Goal: Communication & Community: Answer question/provide support

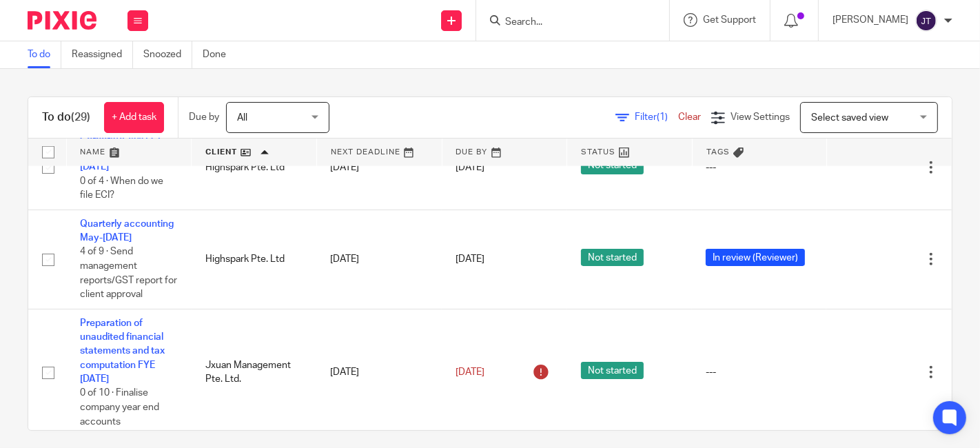
scroll to position [1301, 0]
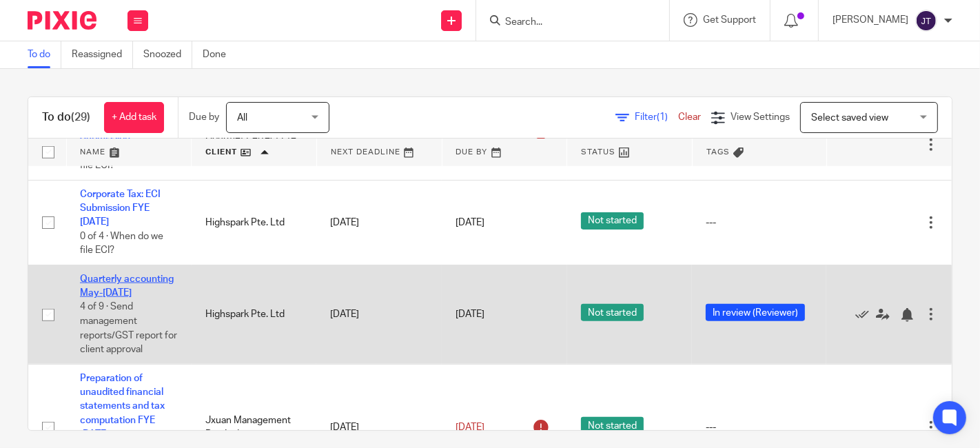
drag, startPoint x: 112, startPoint y: 284, endPoint x: 89, endPoint y: 289, distance: 23.3
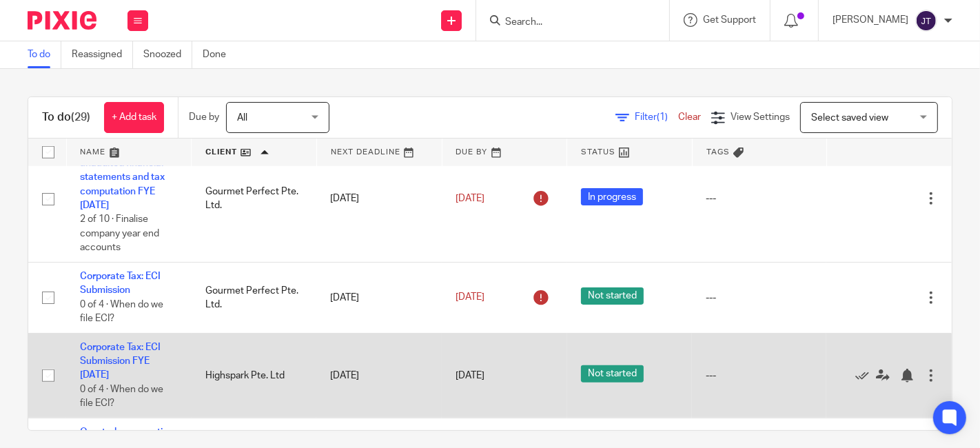
scroll to position [1379, 0]
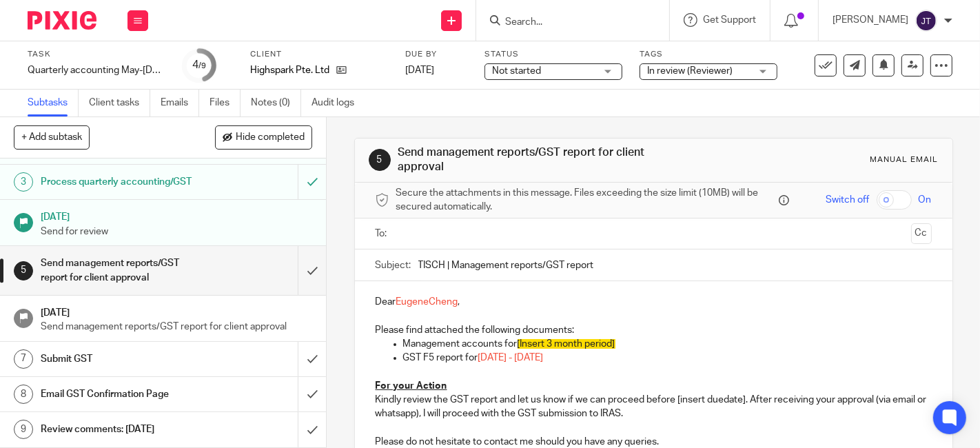
scroll to position [86, 0]
click at [153, 261] on h1 "Send management reports/GST report for client approval" at bounding box center [122, 270] width 163 height 35
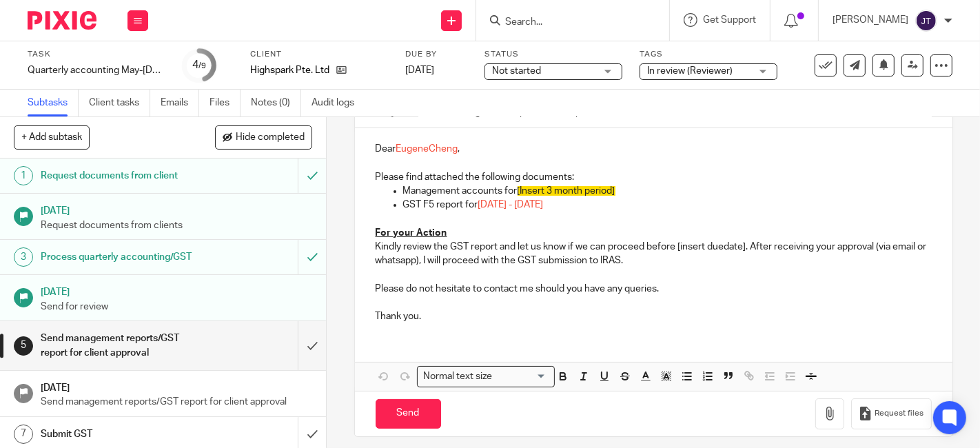
scroll to position [77, 0]
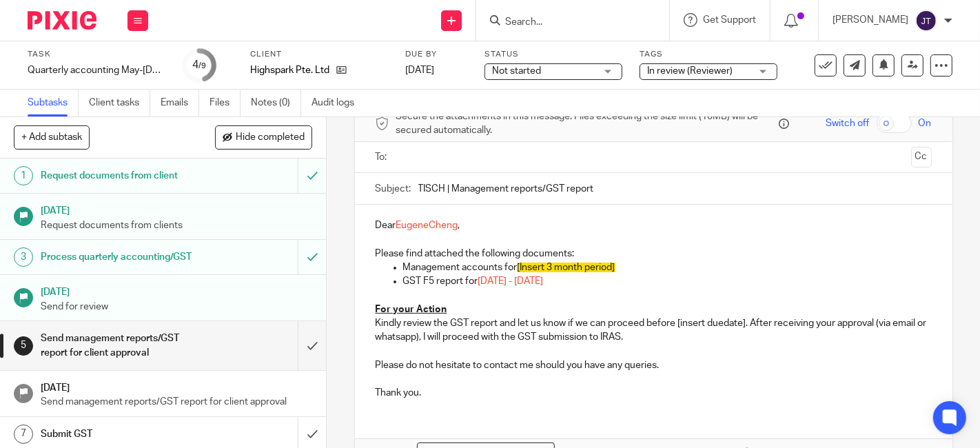
click at [458, 230] on p "Dear [PERSON_NAME] ," at bounding box center [654, 225] width 556 height 14
drag, startPoint x: 459, startPoint y: 228, endPoint x: 392, endPoint y: 230, distance: 66.9
click at [392, 230] on p "Dear [PERSON_NAME] ," at bounding box center [654, 225] width 556 height 14
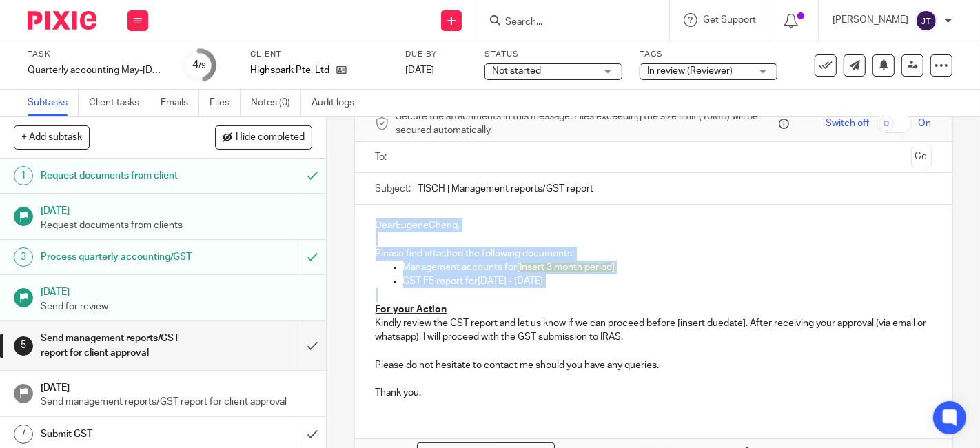
drag, startPoint x: 372, startPoint y: 225, endPoint x: 624, endPoint y: 290, distance: 259.8
click at [624, 290] on div "Dear [PERSON_NAME] , Please find attached the following documents: Management a…" at bounding box center [654, 307] width 598 height 205
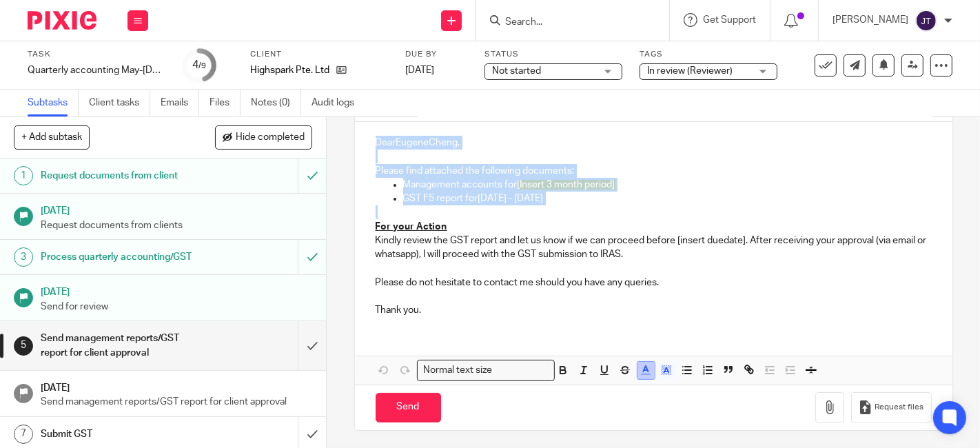
click at [648, 369] on button "button" at bounding box center [646, 370] width 17 height 17
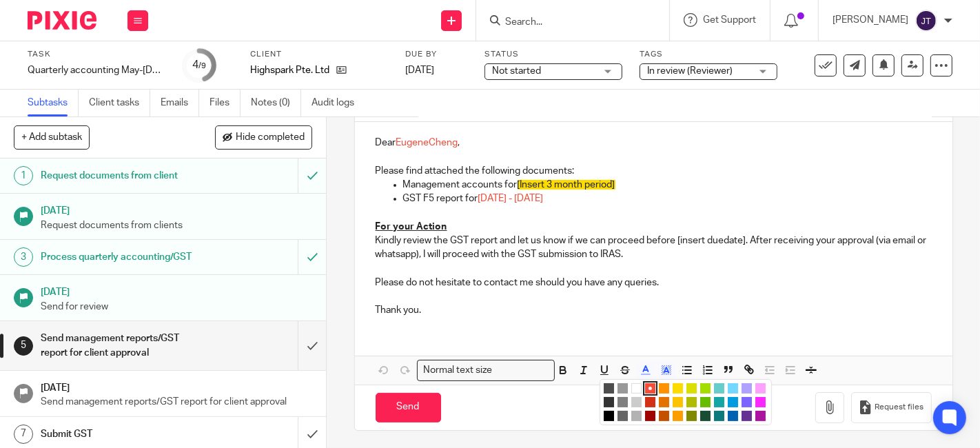
click at [604, 414] on li "color:#000000" at bounding box center [609, 416] width 10 height 10
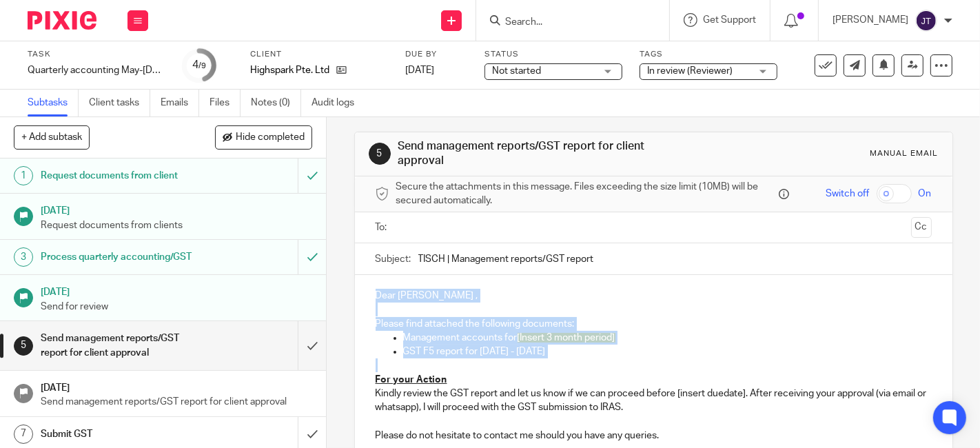
scroll to position [0, 0]
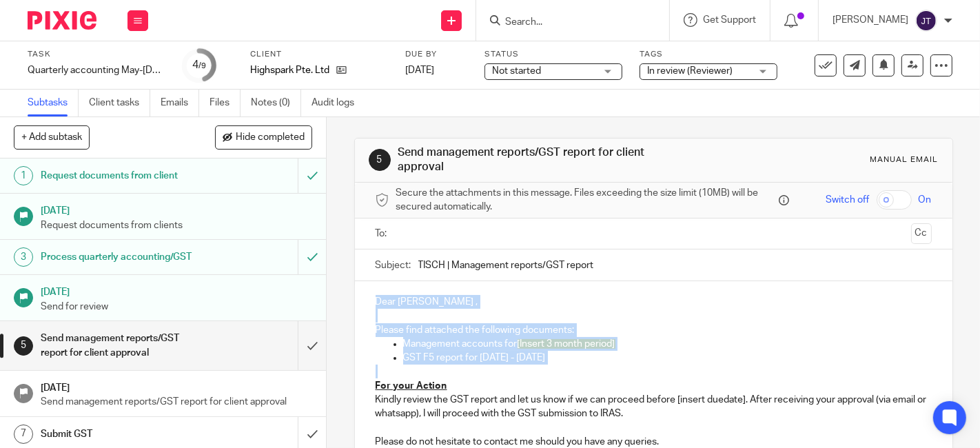
click at [459, 309] on p at bounding box center [654, 316] width 556 height 14
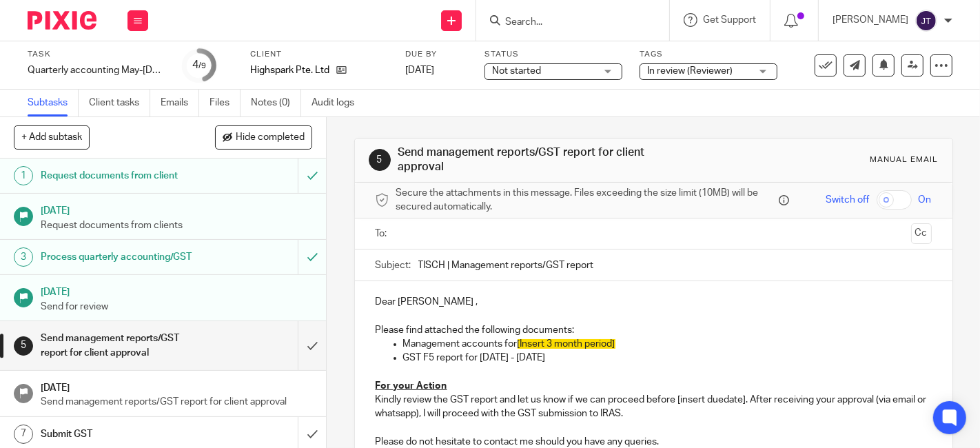
click at [456, 305] on p "Dear EugeneCheng ," at bounding box center [654, 302] width 556 height 14
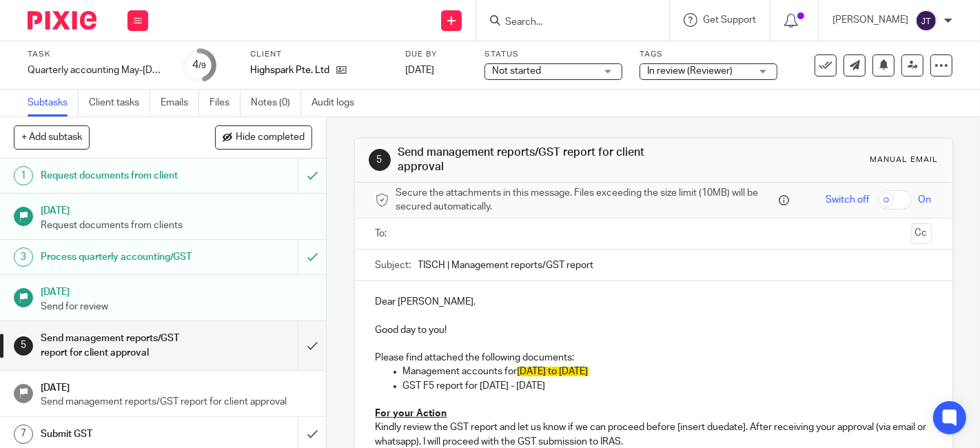
click at [659, 356] on p "Please find attached the following documents:" at bounding box center [654, 358] width 556 height 14
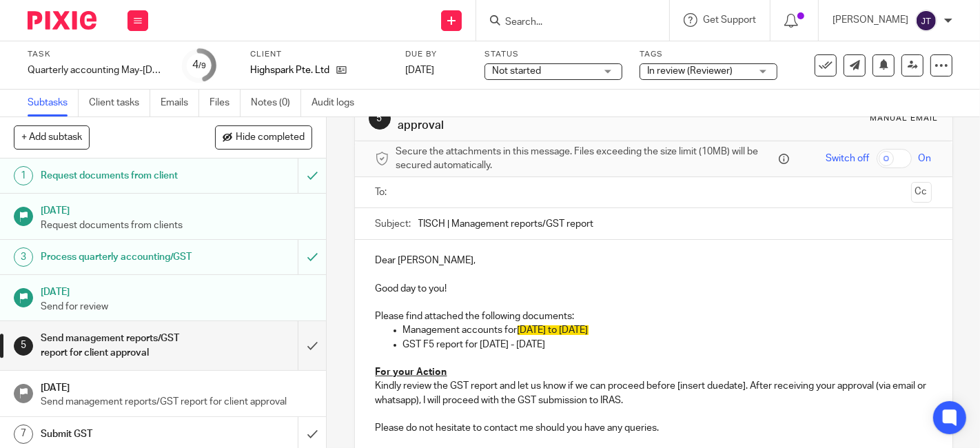
scroll to position [77, 0]
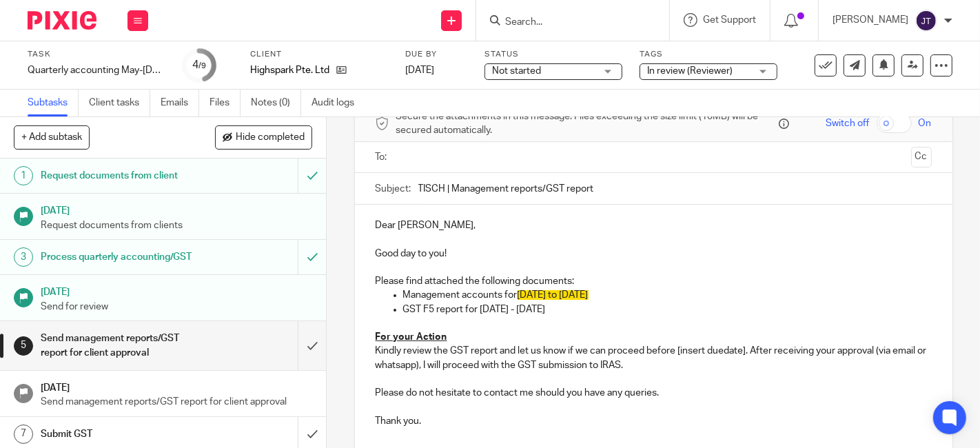
drag, startPoint x: 476, startPoint y: 308, endPoint x: 549, endPoint y: 314, distance: 73.3
click at [549, 314] on p "GST F5 report for May - July, 2025" at bounding box center [667, 310] width 529 height 14
copy p "May - July, 2025"
drag, startPoint x: 513, startPoint y: 297, endPoint x: 613, endPoint y: 296, distance: 99.3
click at [613, 296] on p "Management accounts for May 2025 to Jul 2025" at bounding box center [667, 295] width 529 height 14
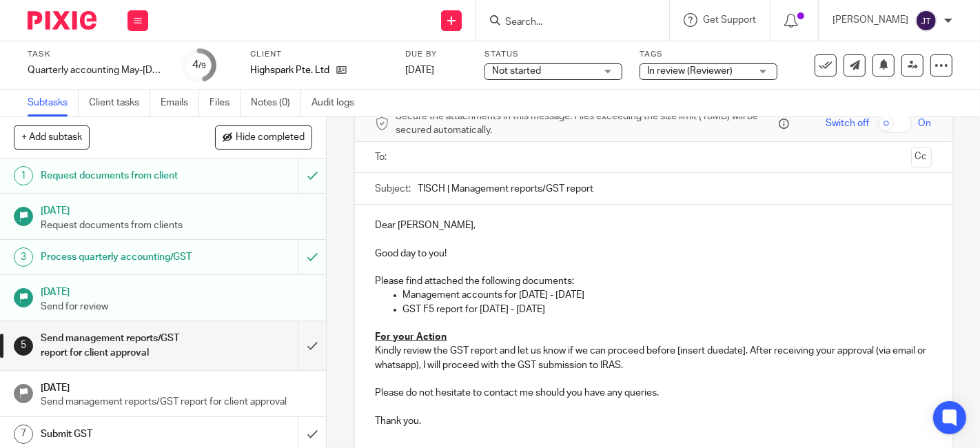
click at [646, 278] on p "Please find attached the following documents:" at bounding box center [654, 281] width 556 height 14
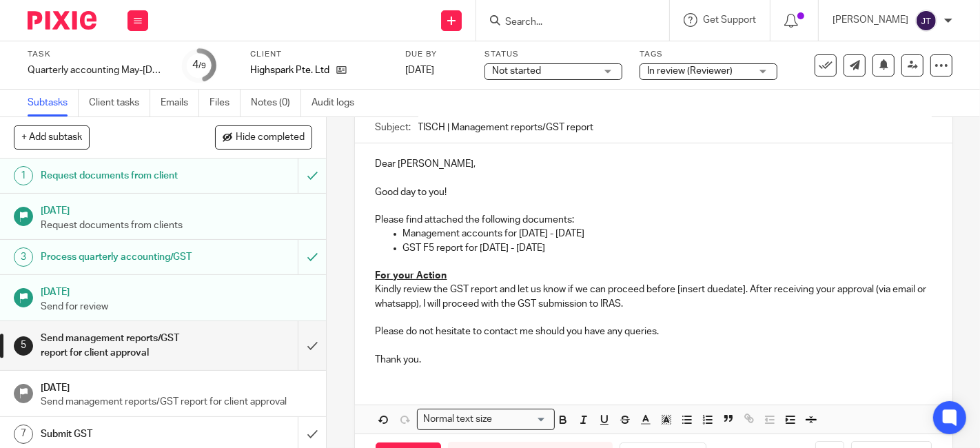
scroll to position [153, 0]
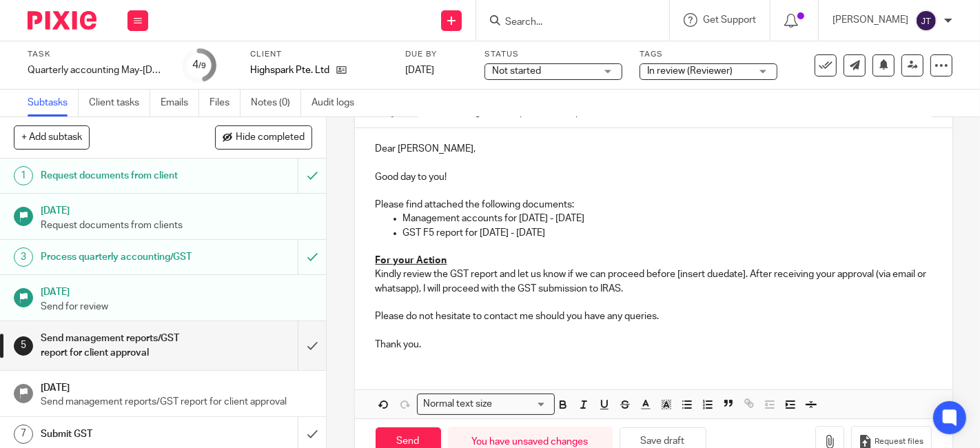
click at [509, 241] on p at bounding box center [654, 247] width 556 height 14
click at [511, 267] on p "Kindly review the GST report and let us know if we can proceed before [insert d…" at bounding box center [654, 281] width 556 height 28
drag, startPoint x: 671, startPoint y: 273, endPoint x: 742, endPoint y: 278, distance: 71.2
click at [742, 278] on p "Kindly review the GST report and let us know if we can proceed before [insert d…" at bounding box center [654, 281] width 556 height 28
click at [673, 276] on p "Kindly review the GST report and let us know if we can proceed before . After r…" at bounding box center [654, 281] width 556 height 28
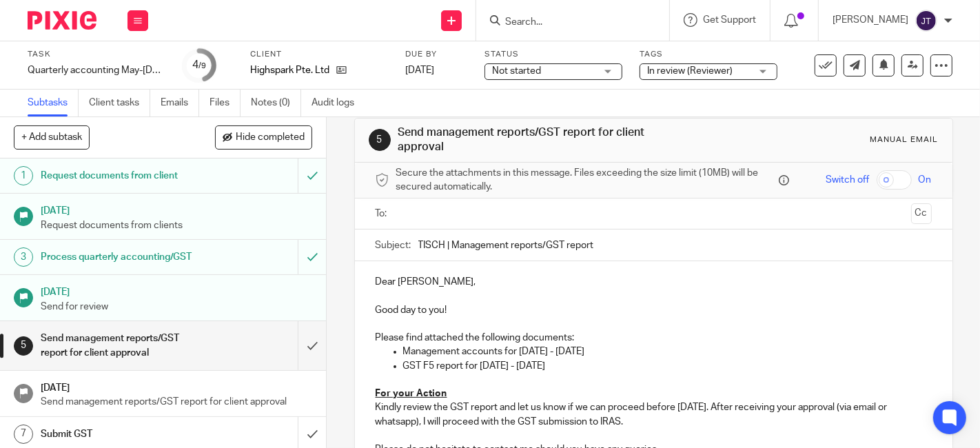
scroll to position [0, 0]
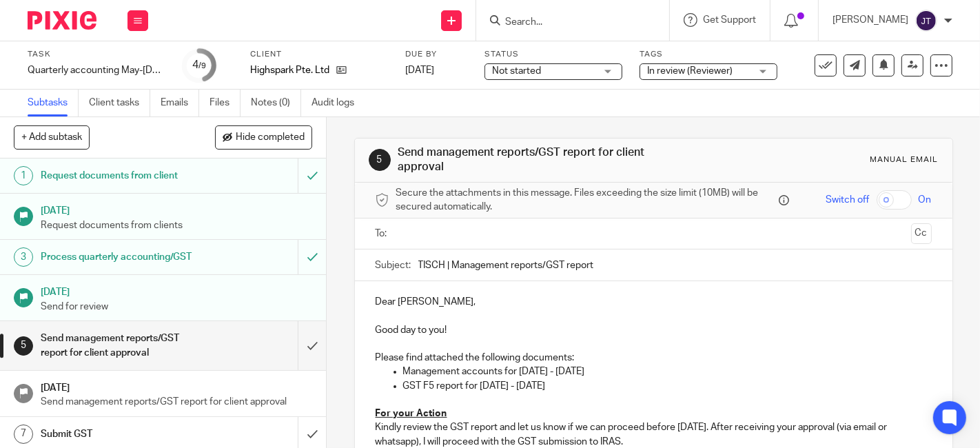
click at [449, 263] on input "TISCH | Management reports/GST report" at bounding box center [674, 265] width 513 height 31
type input "TISCH | Highspark Pte. Ltd. | Review of Management reports/GST report"
click at [624, 363] on p "Please find attached the following documents:" at bounding box center [654, 358] width 556 height 14
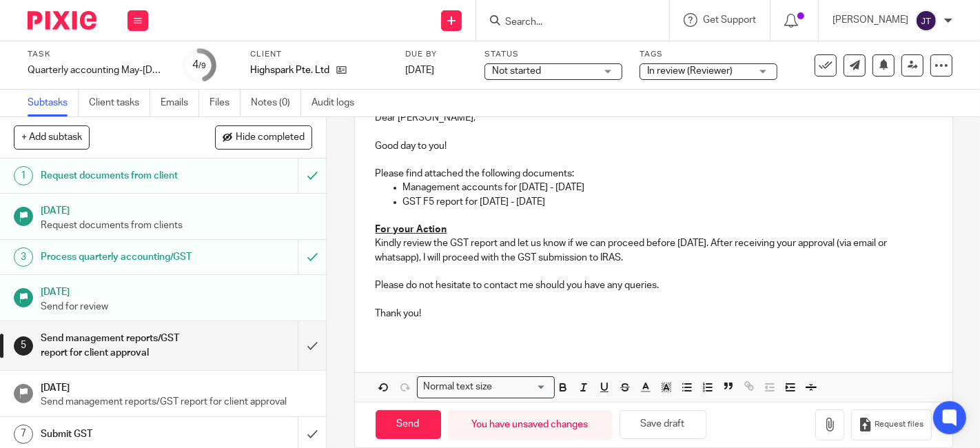
scroll to position [201, 0]
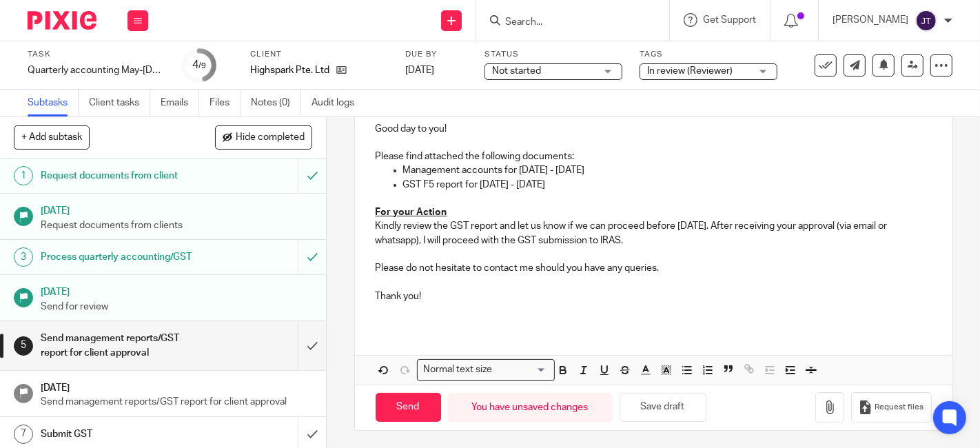
click at [525, 323] on div "Dear Eugene, Good day to you! Please find attached the following documents: Man…" at bounding box center [654, 203] width 598 height 247
click at [815, 394] on button "button" at bounding box center [829, 407] width 29 height 31
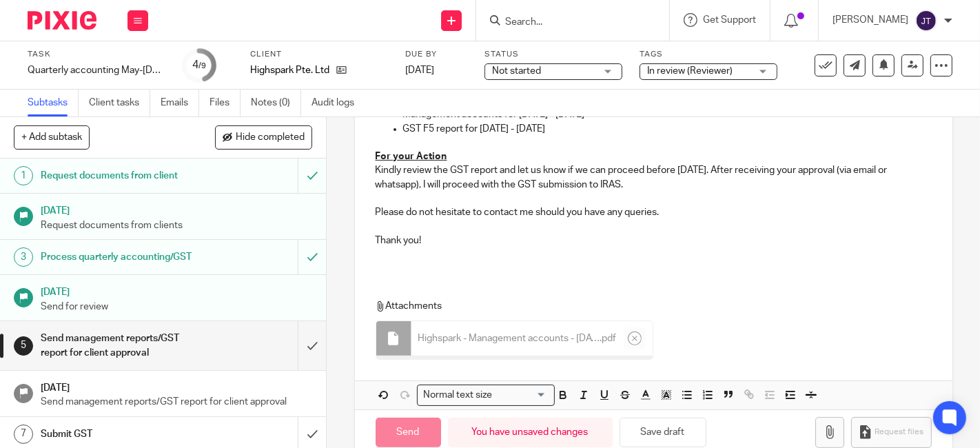
scroll to position [278, 0]
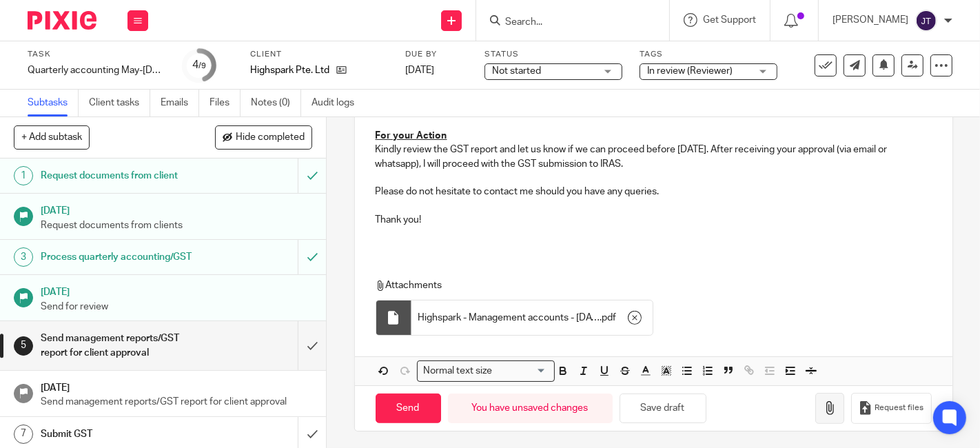
click at [823, 407] on icon "button" at bounding box center [830, 408] width 14 height 14
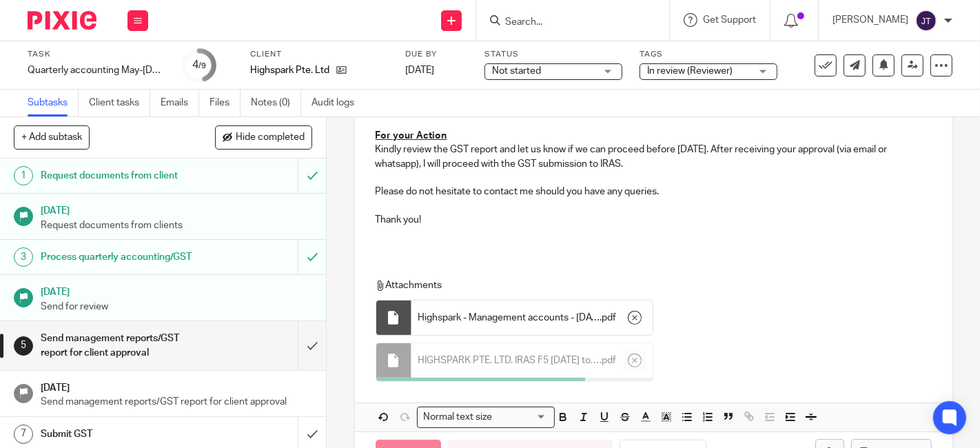
click at [736, 288] on p "Attachments" at bounding box center [650, 285] width 548 height 14
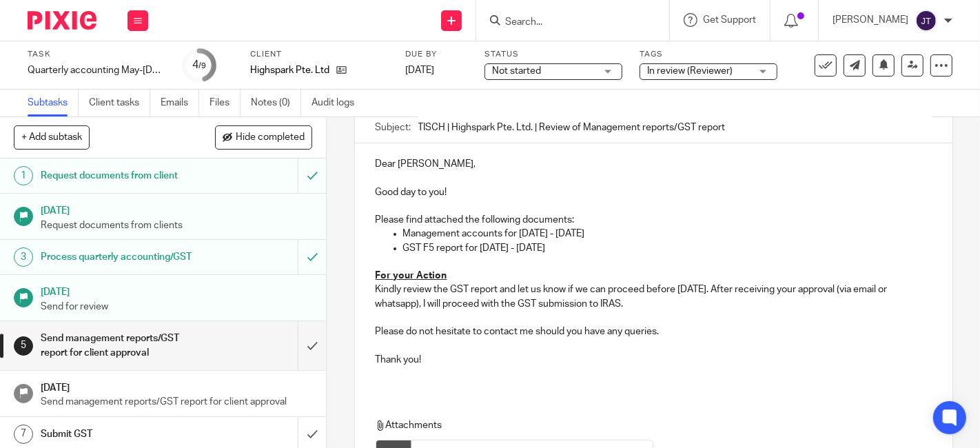
scroll to position [0, 0]
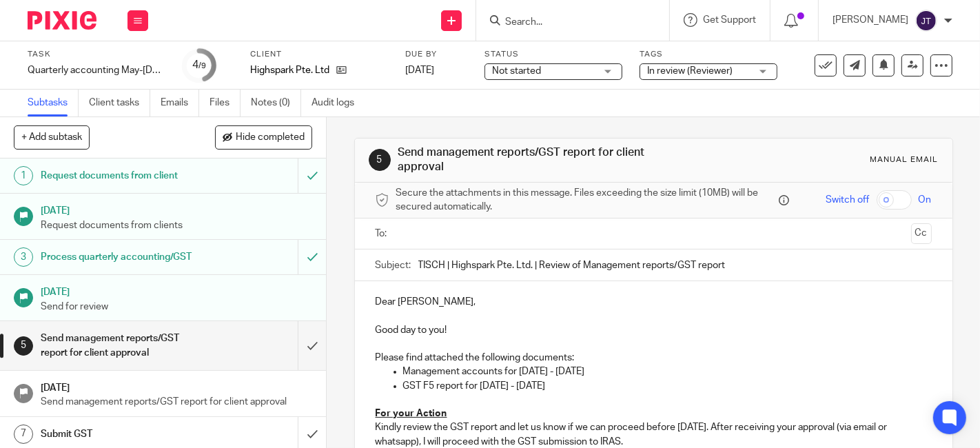
click at [411, 229] on input "text" at bounding box center [653, 234] width 505 height 16
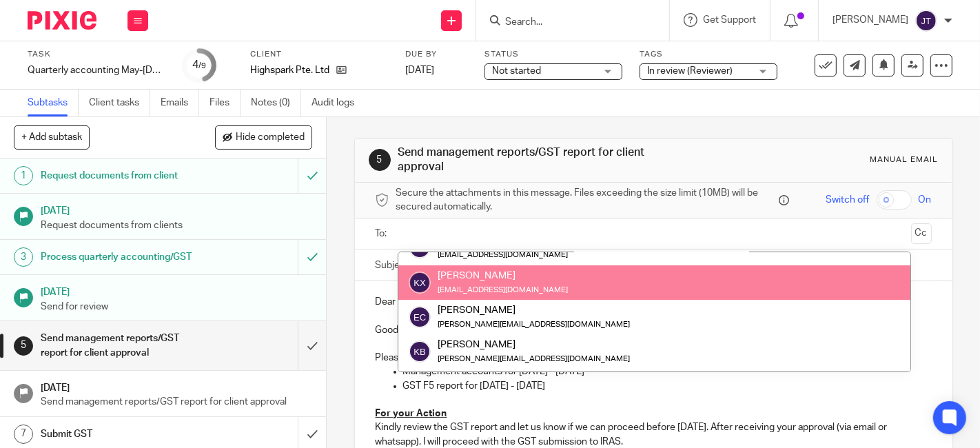
scroll to position [77, 0]
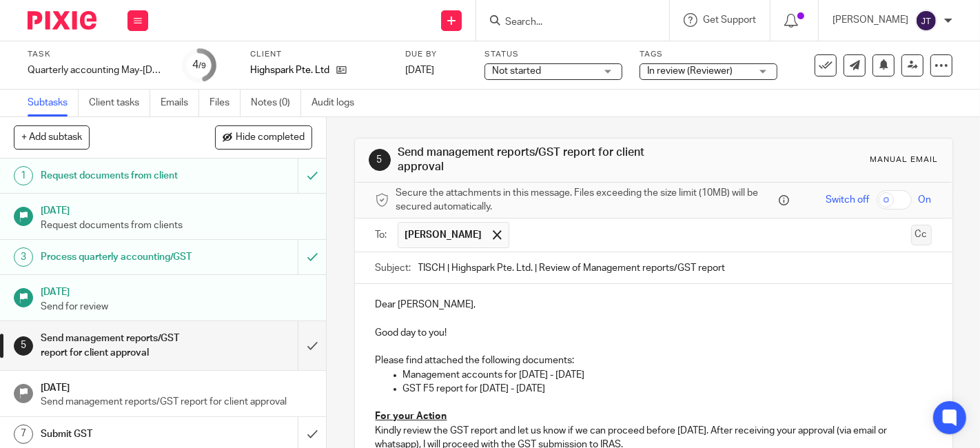
click at [911, 235] on button "Cc" at bounding box center [921, 235] width 21 height 21
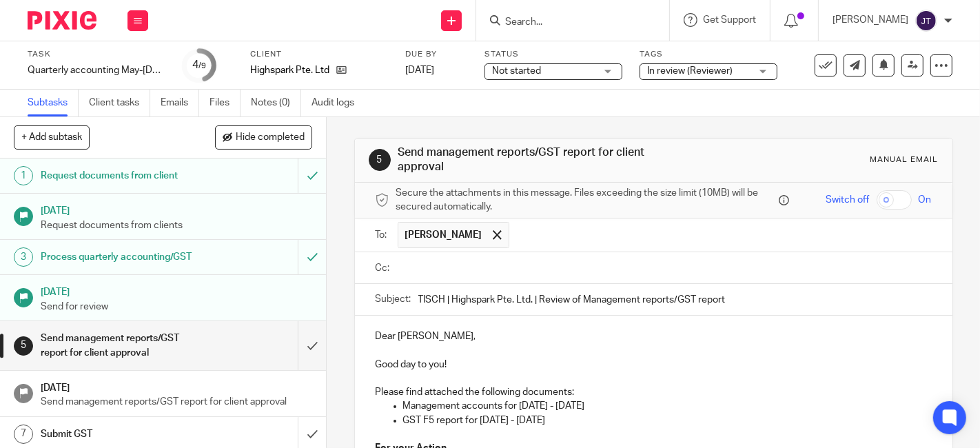
click at [516, 270] on input "text" at bounding box center [663, 269] width 525 height 16
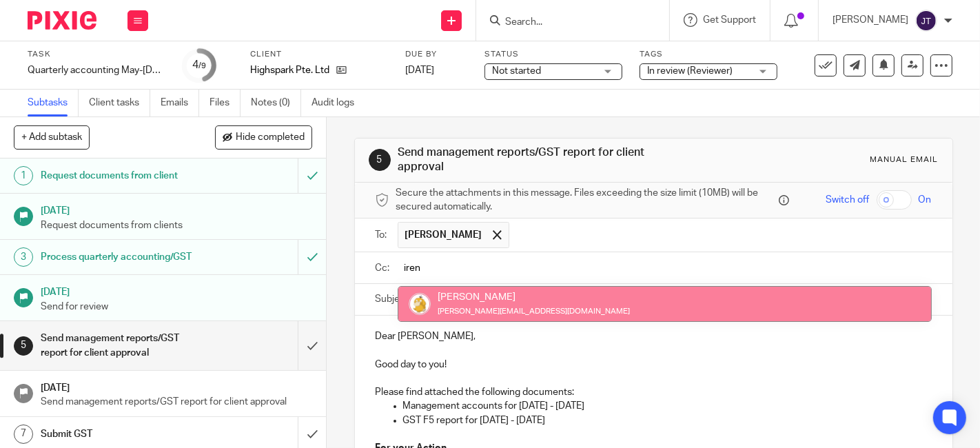
type input "iren"
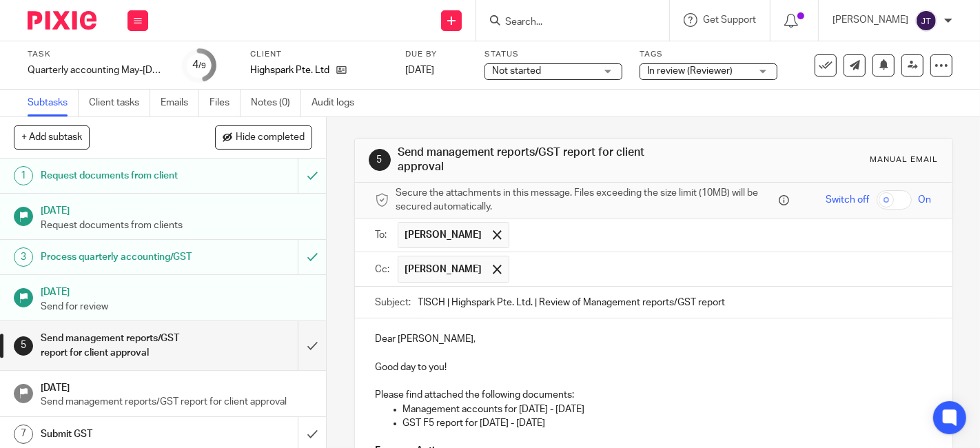
click at [518, 265] on input "text" at bounding box center [720, 269] width 409 height 27
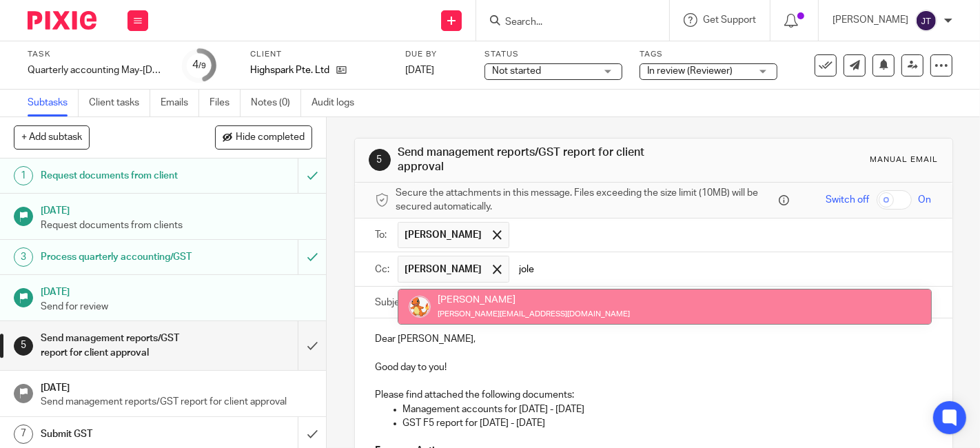
type input "jole"
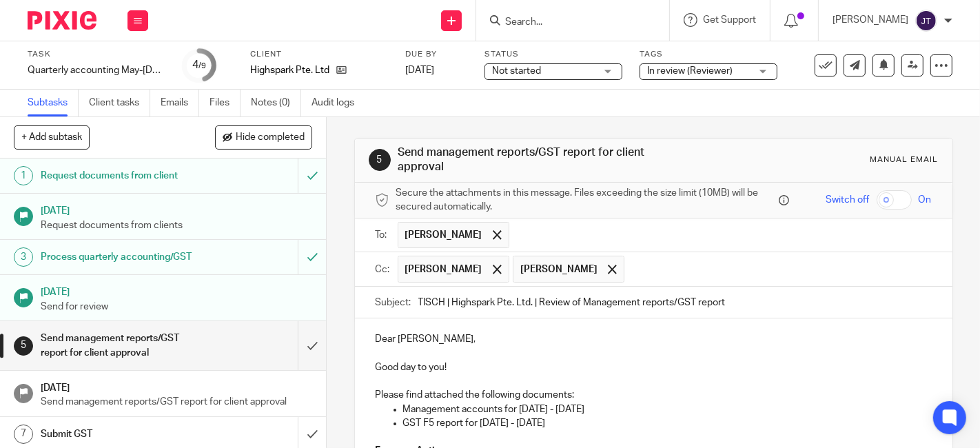
click at [530, 376] on p at bounding box center [654, 381] width 556 height 14
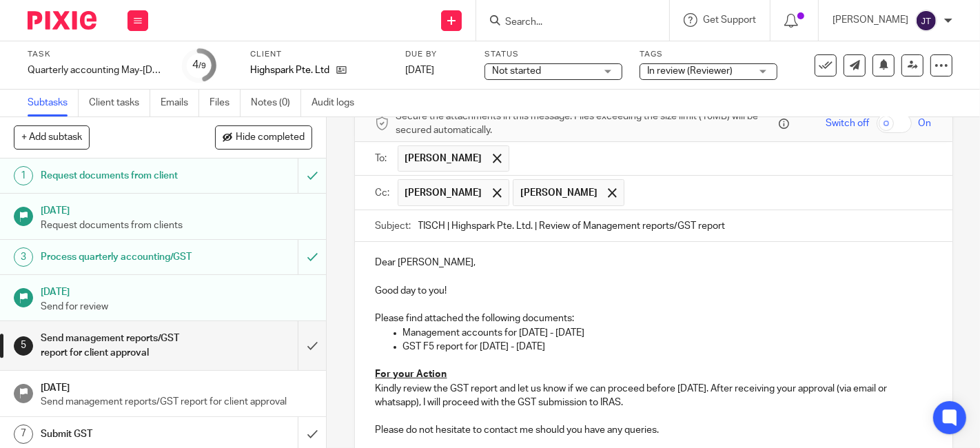
click at [508, 307] on p at bounding box center [654, 305] width 556 height 14
click at [520, 328] on p "Management accounts for May - July, 2025" at bounding box center [667, 333] width 529 height 14
click at [522, 347] on p "GST F5 report for May - July, 2025" at bounding box center [667, 347] width 529 height 14
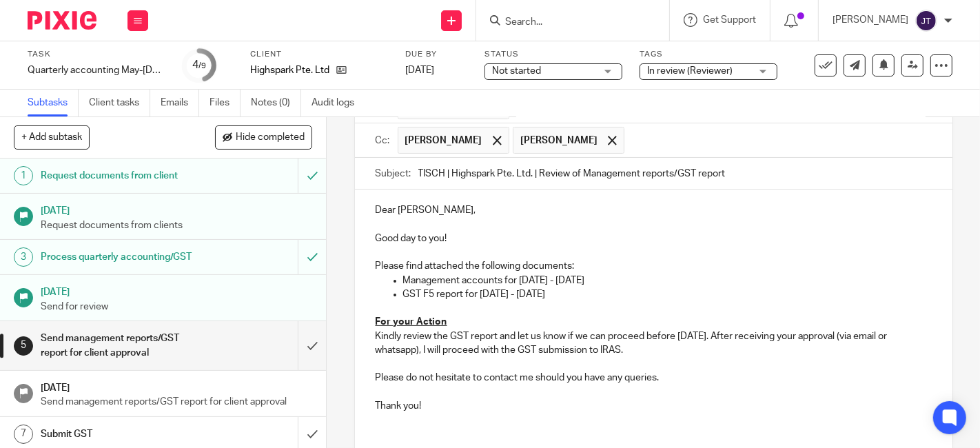
scroll to position [153, 0]
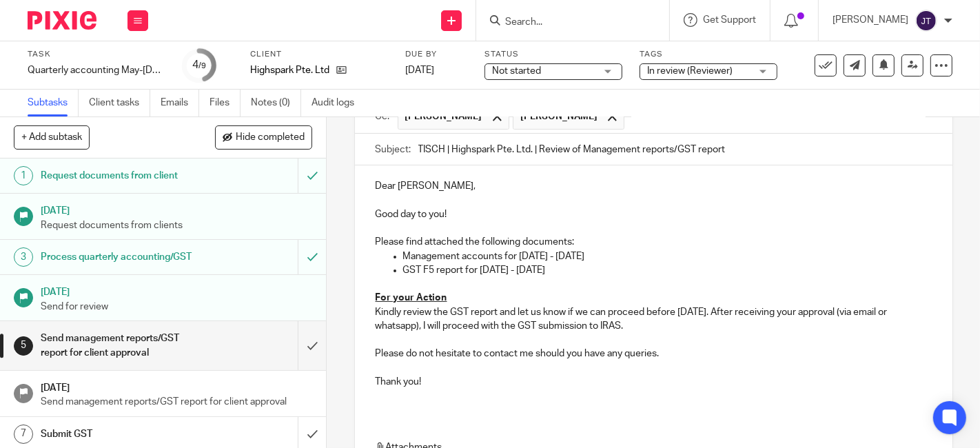
click at [486, 313] on p "Kindly review the GST report and let us know if we can proceed before 22 Aug 20…" at bounding box center [654, 319] width 556 height 28
click at [665, 335] on p at bounding box center [654, 340] width 556 height 14
click at [668, 356] on p "Please do not hesitate to contact me should you have any queries." at bounding box center [654, 354] width 556 height 14
click at [662, 373] on p at bounding box center [654, 368] width 556 height 14
click at [652, 389] on p at bounding box center [654, 396] width 556 height 14
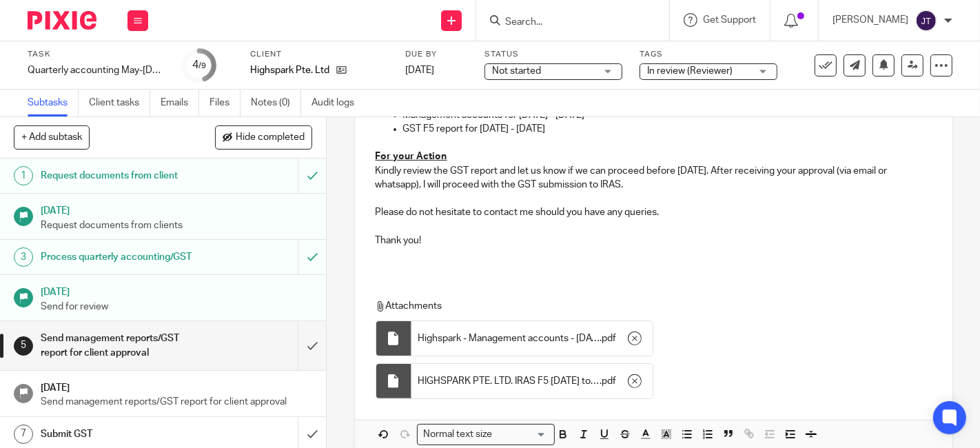
scroll to position [359, 0]
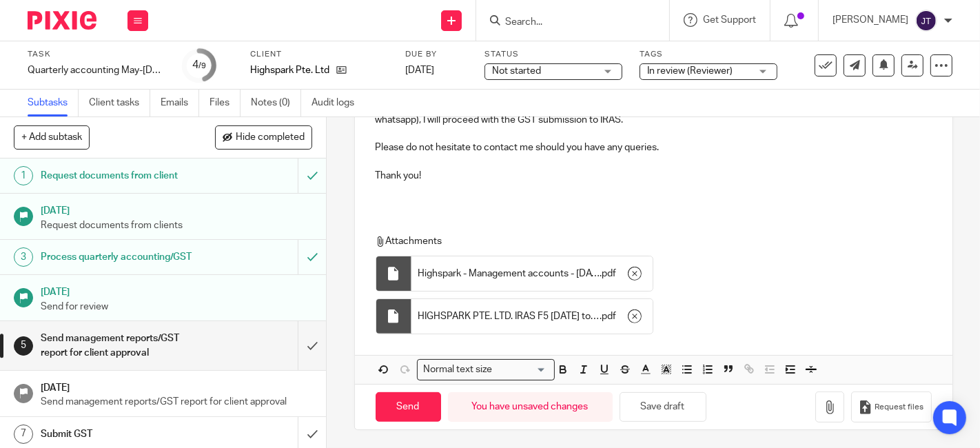
click at [591, 221] on div "Attachments Highspark - Management accounts - May 25 to Jul 25 . pdf HIGHSPARK …" at bounding box center [654, 281] width 598 height 120
click at [786, 258] on div "Attachments Highspark - Management accounts - May 25 to Jul 25 . pdf HIGHSPARK …" at bounding box center [650, 287] width 548 height 106
click at [800, 217] on div "Dear Eugene, Good day to you! Please find attached the following documents: Man…" at bounding box center [654, 171] width 598 height 425
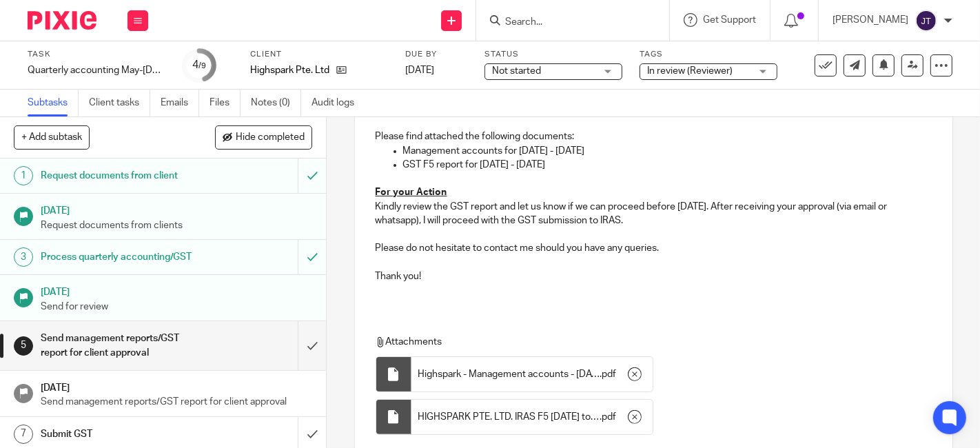
scroll to position [283, 0]
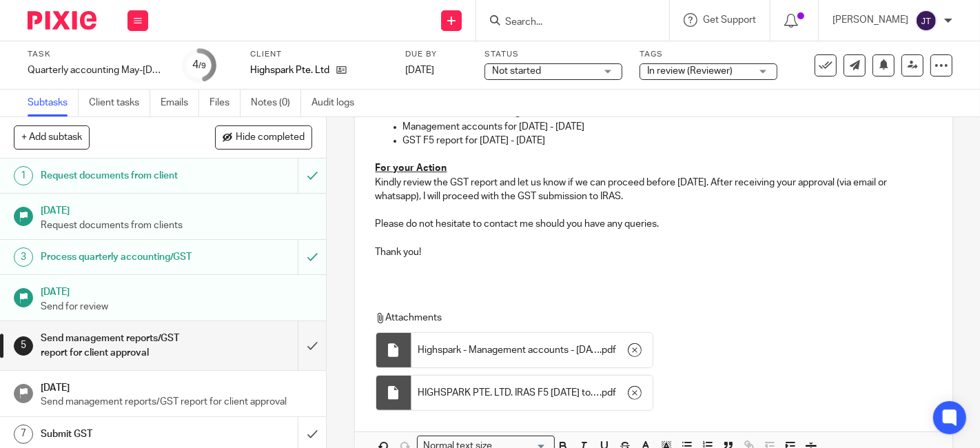
click at [476, 274] on div "Dear Eugene, Good day to you! Please find attached the following documents: Man…" at bounding box center [654, 159] width 598 height 247
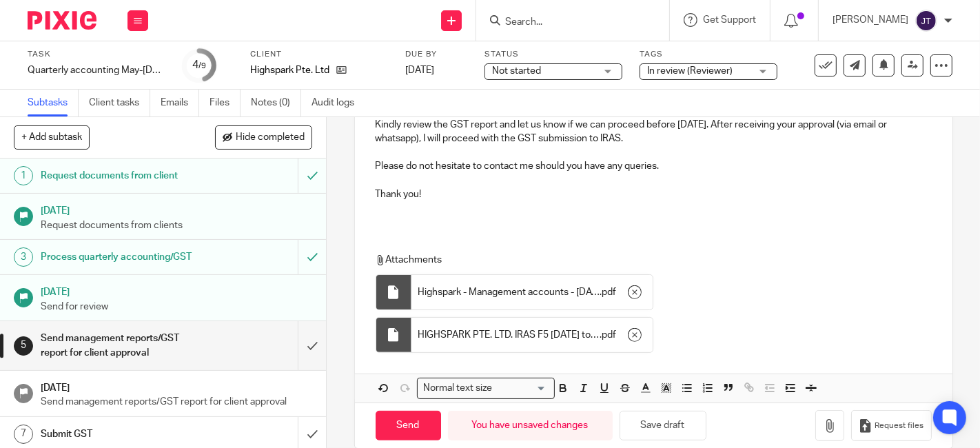
scroll to position [359, 0]
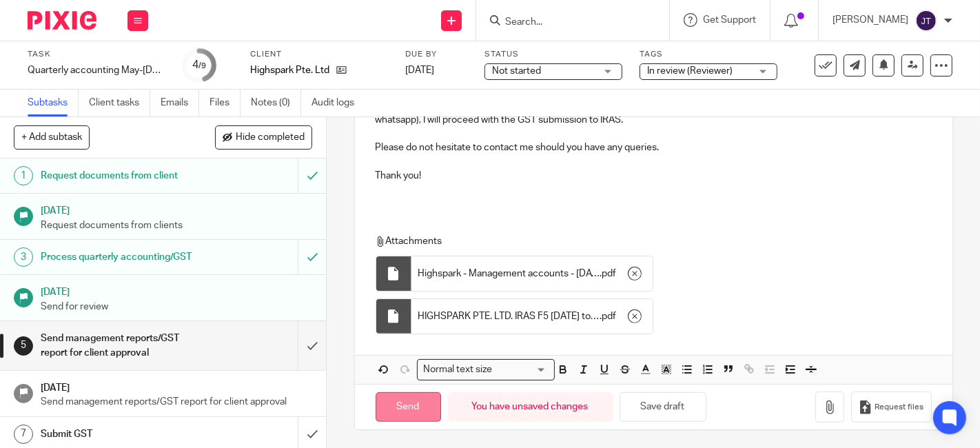
click at [405, 400] on input "Send" at bounding box center [408, 407] width 65 height 30
type input "Sent"
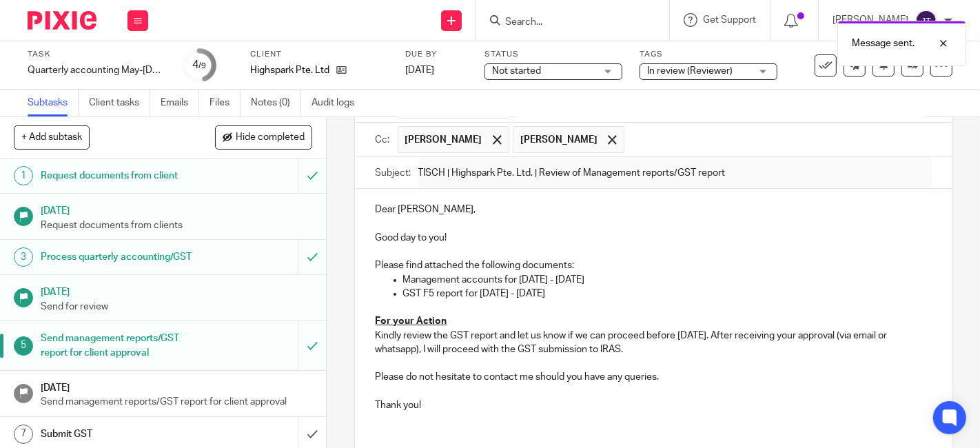
scroll to position [0, 0]
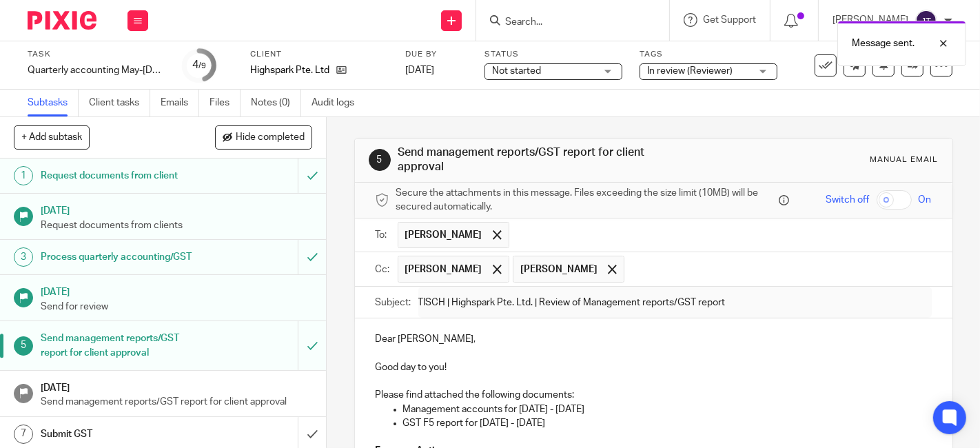
click at [726, 67] on span "In review (Reviewer)" at bounding box center [689, 71] width 85 height 10
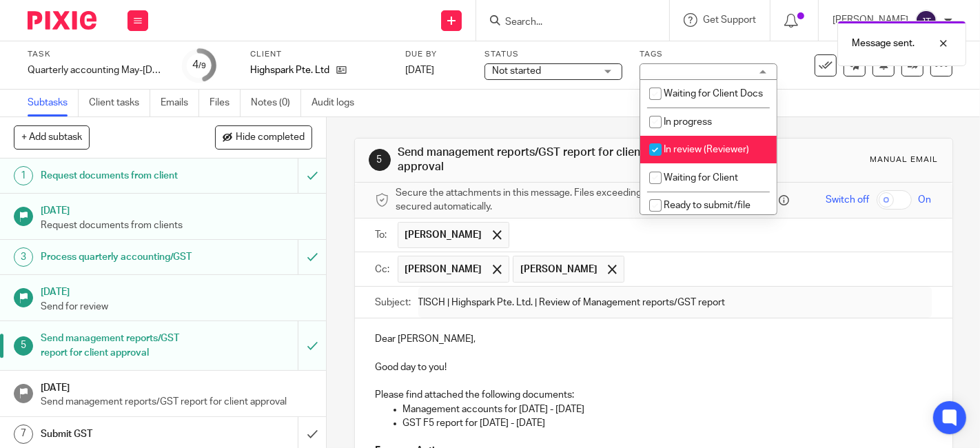
click at [658, 163] on input "checkbox" at bounding box center [655, 149] width 26 height 26
checkbox input "false"
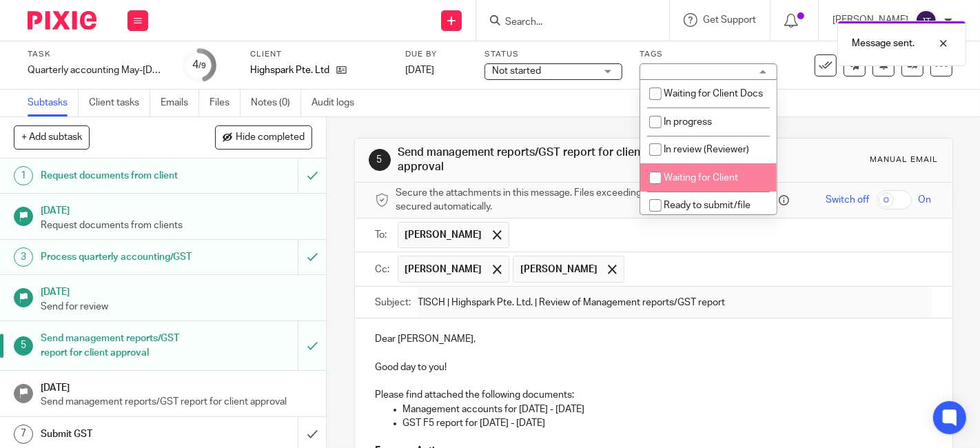
click at [721, 365] on p "Good day to you!" at bounding box center [654, 367] width 556 height 14
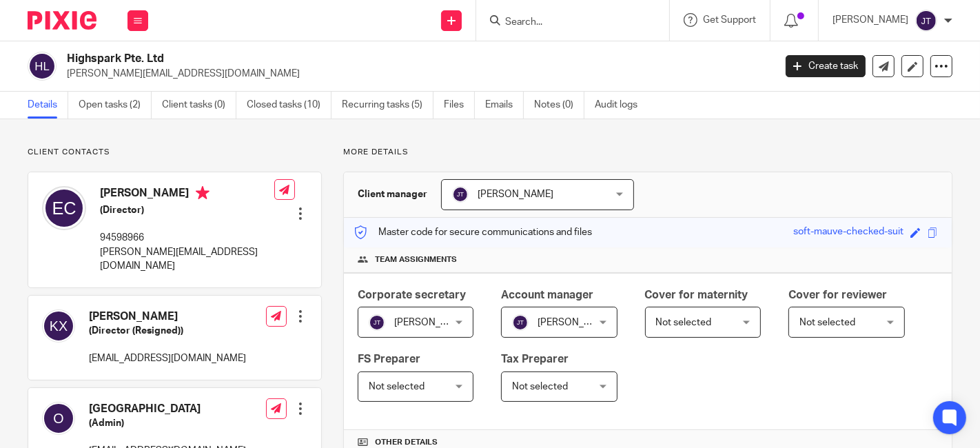
scroll to position [77, 0]
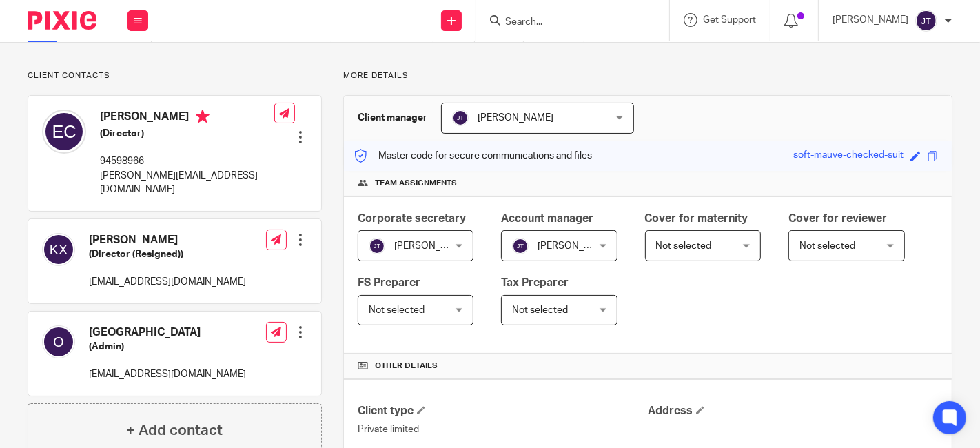
click at [296, 233] on div at bounding box center [301, 240] width 14 height 14
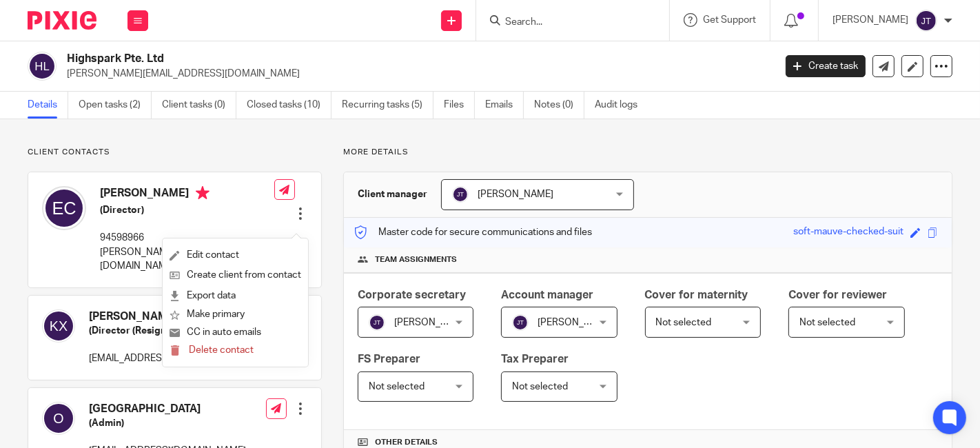
scroll to position [77, 0]
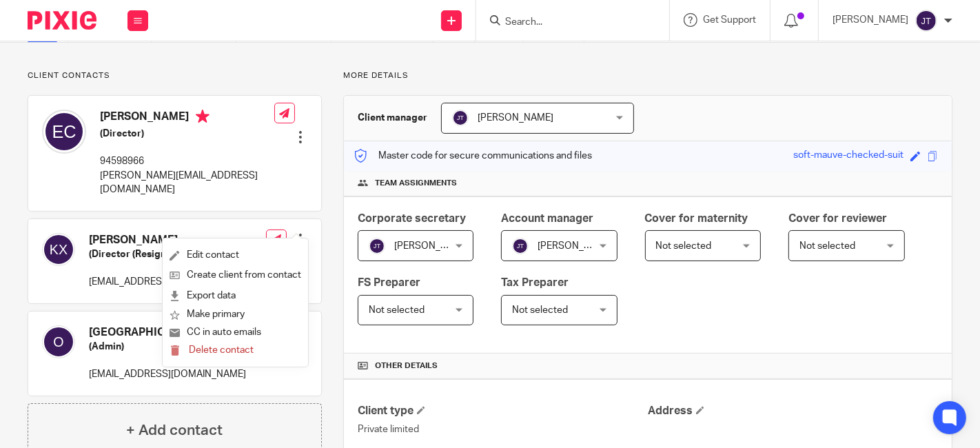
click at [114, 250] on div "[PERSON_NAME] (Director (Resigned)) [EMAIL_ADDRESS][DOMAIN_NAME]" at bounding box center [167, 261] width 157 height 57
